Goal: Transaction & Acquisition: Register for event/course

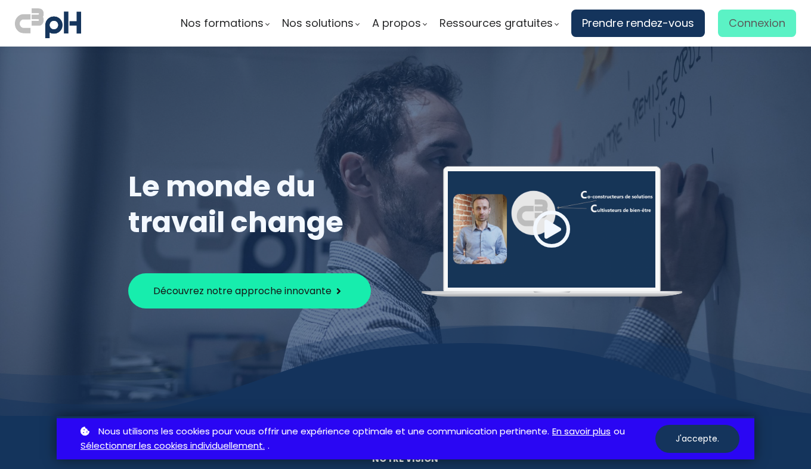
click at [748, 34] on link "Connexion" at bounding box center [757, 23] width 78 height 27
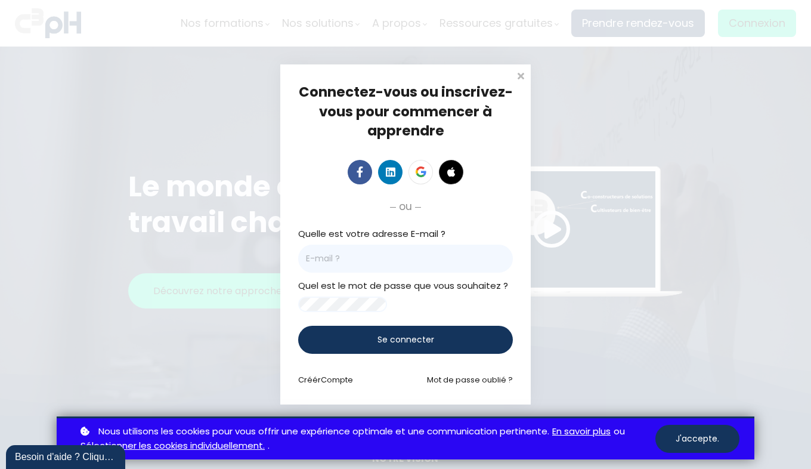
click at [392, 253] on input "email" at bounding box center [405, 258] width 215 height 28
type input "kamelia.moumni@outlook.com"
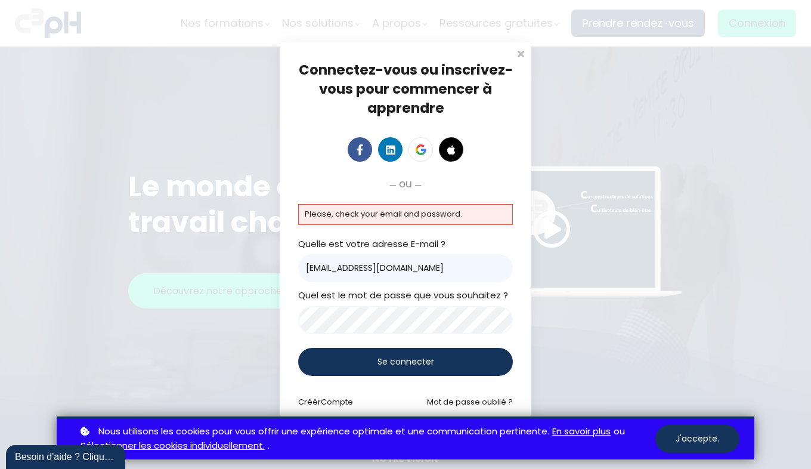
click at [163, 342] on div "Connectez-vous ou inscrivez-vous pour commencer à apprendre Connectez-vous pour…" at bounding box center [405, 234] width 811 height 469
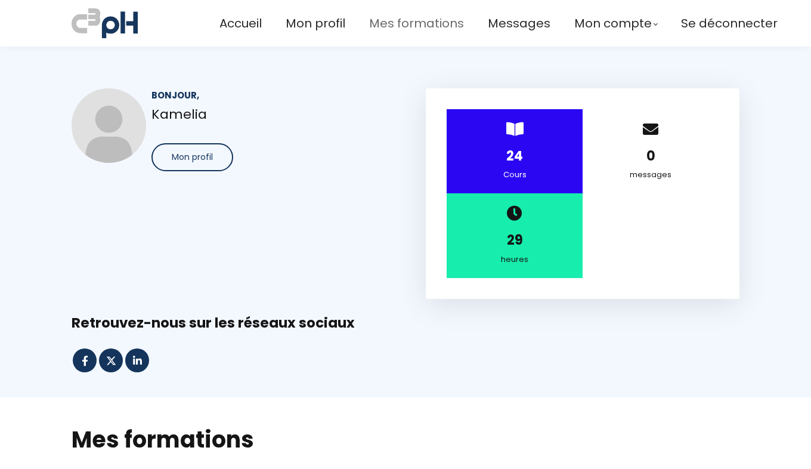
click at [369, 22] on span "Mes formations" at bounding box center [416, 24] width 95 height 20
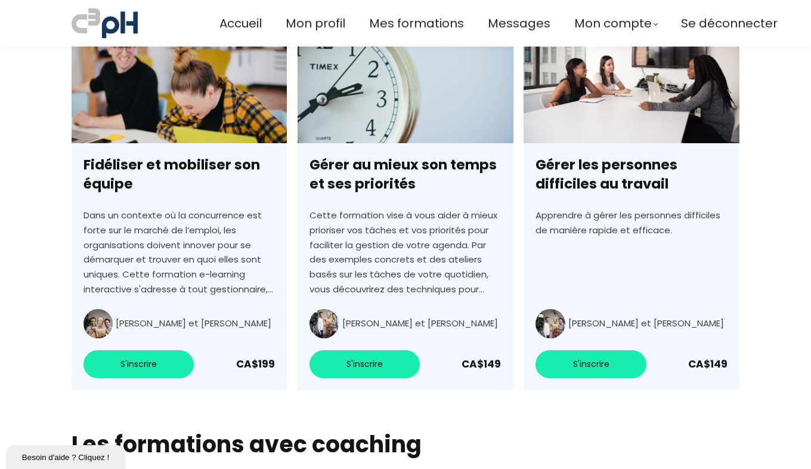
scroll to position [3024, 0]
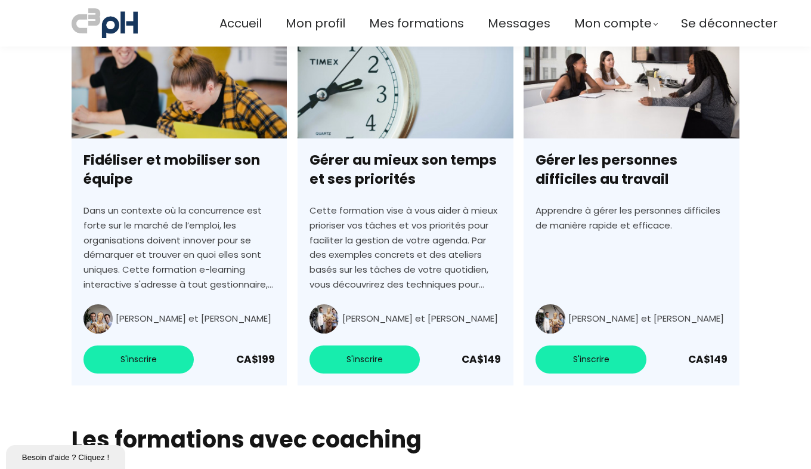
click at [373, 340] on link "Gérer au mieux son temps et ses priorités" at bounding box center [404, 201] width 215 height 368
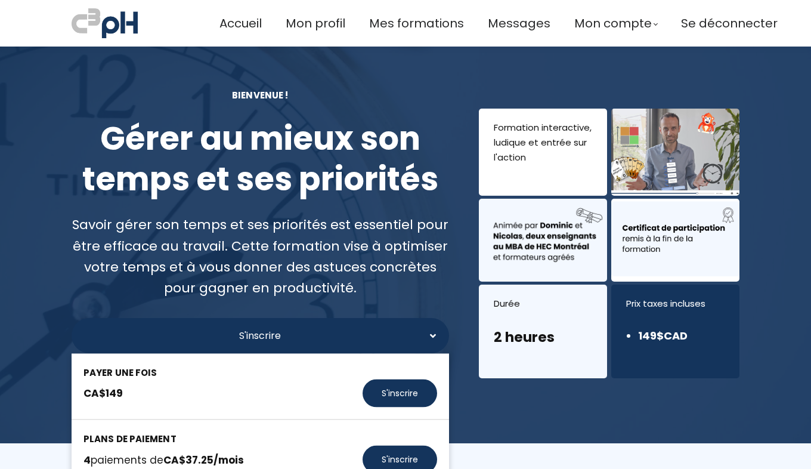
scroll to position [76, 0]
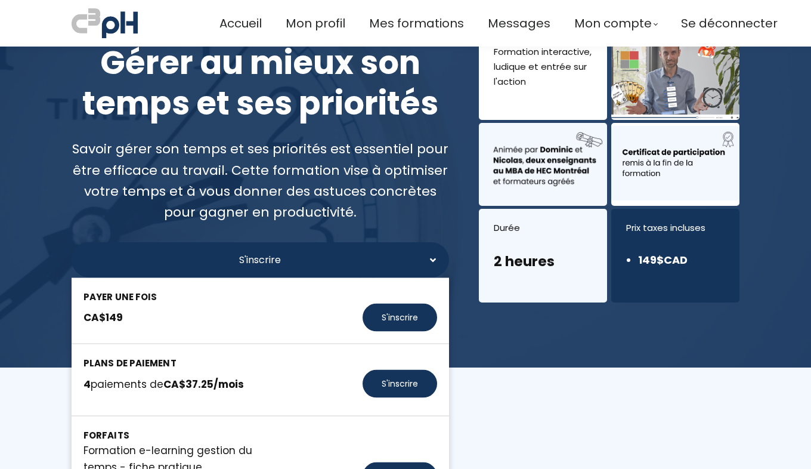
click at [340, 260] on div "S'inscrire Payer une fois CA$149 S'inscrire Plans de paiement 4 paiements de CA…" at bounding box center [260, 259] width 377 height 35
click at [288, 262] on div "S'inscrire Payer une fois CA$149 S'inscrire Plans de paiement 4 paiements de CA…" at bounding box center [260, 259] width 377 height 35
click at [403, 320] on button "S'inscrire" at bounding box center [399, 317] width 75 height 28
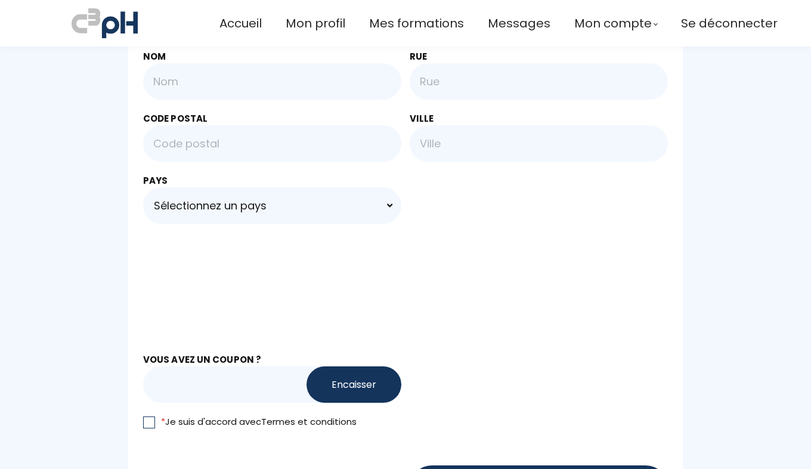
scroll to position [571, 0]
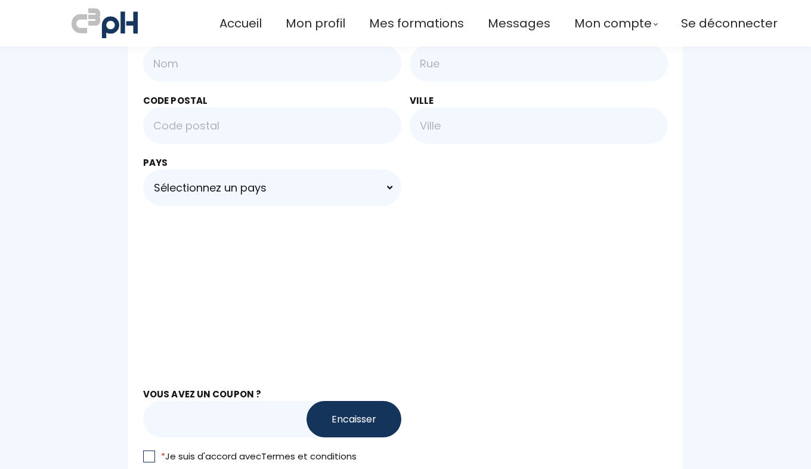
click at [179, 410] on input "text" at bounding box center [245, 419] width 205 height 36
paste input "RENTREE2025"
type input "RENTREE2025"
click at [327, 407] on button "Encaisser" at bounding box center [353, 419] width 95 height 36
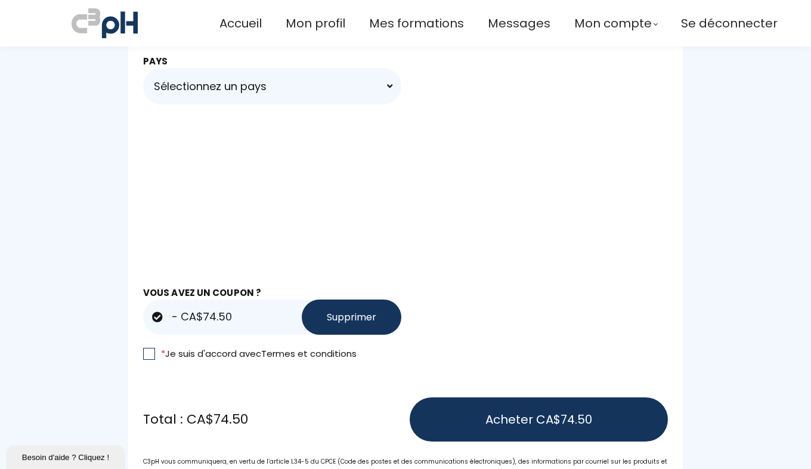
scroll to position [706, 0]
